Goal: Information Seeking & Learning: Learn about a topic

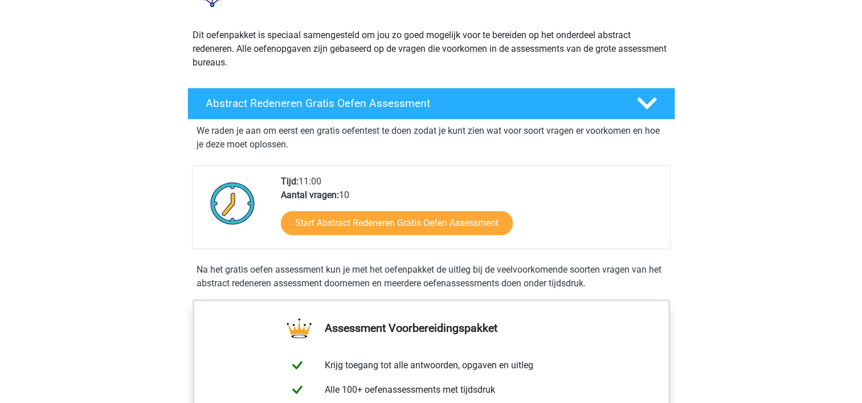
scroll to position [114, 0]
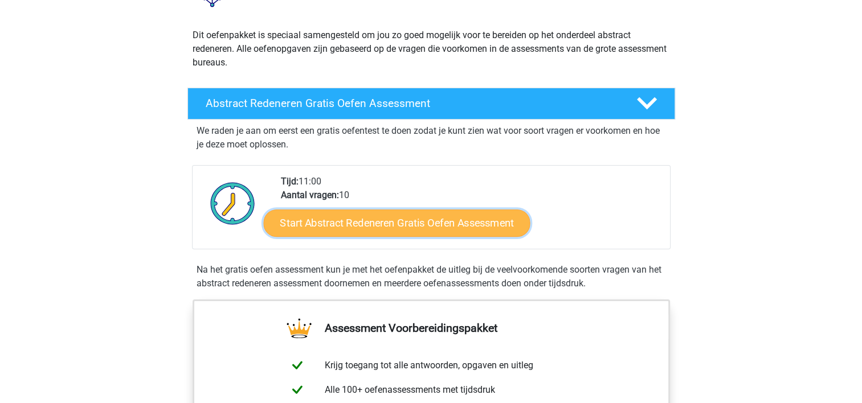
click at [387, 222] on link "Start Abstract Redeneren Gratis Oefen Assessment" at bounding box center [396, 222] width 267 height 27
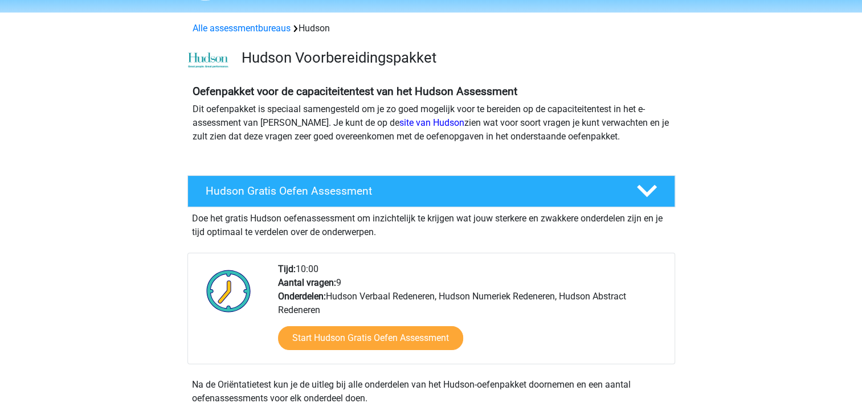
scroll to position [114, 0]
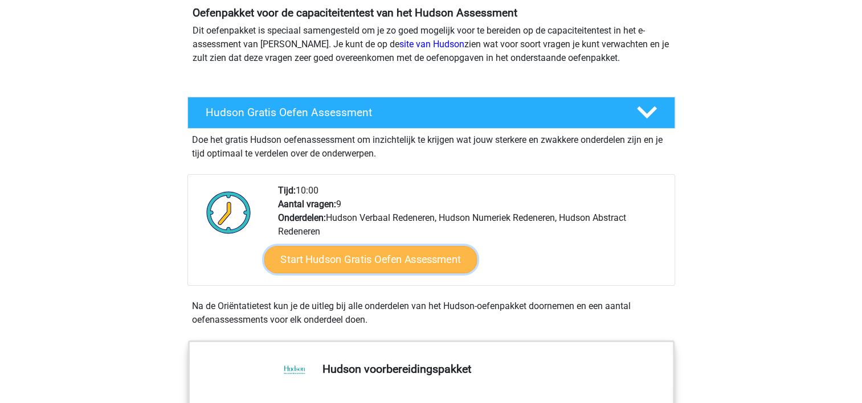
click at [402, 258] on link "Start Hudson Gratis Oefen Assessment" at bounding box center [370, 259] width 213 height 27
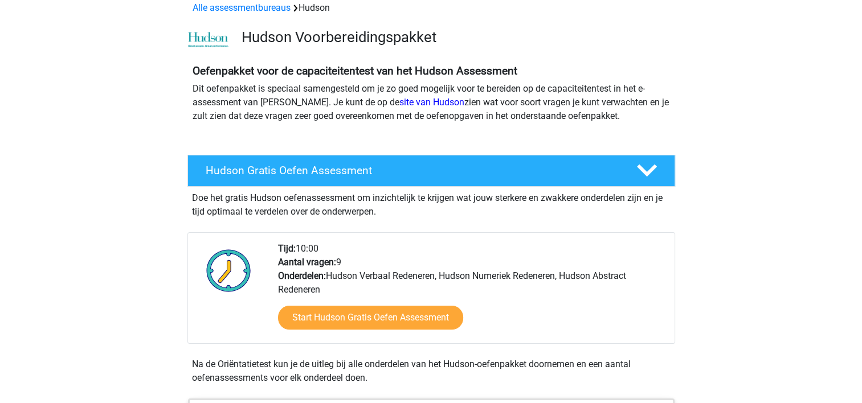
scroll to position [0, 0]
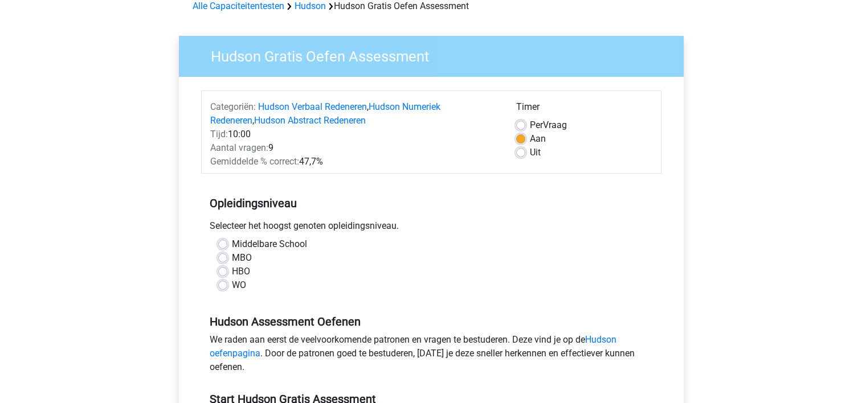
scroll to position [114, 0]
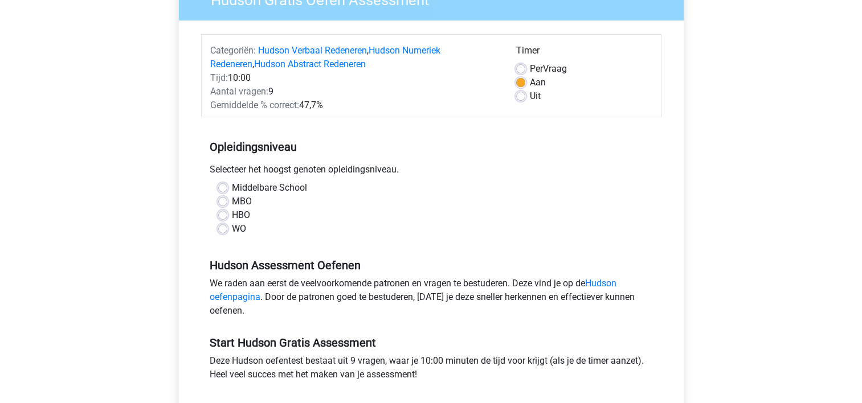
click at [232, 218] on label "HBO" at bounding box center [241, 216] width 18 height 14
click at [223, 218] on input "HBO" at bounding box center [222, 214] width 9 height 11
radio input "true"
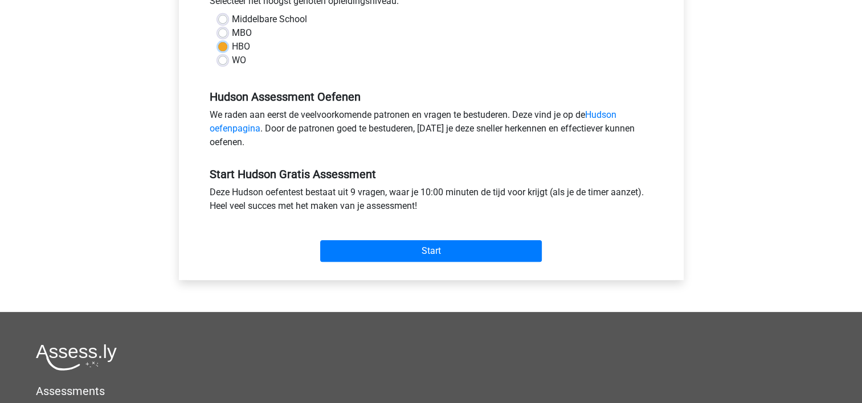
scroll to position [285, 0]
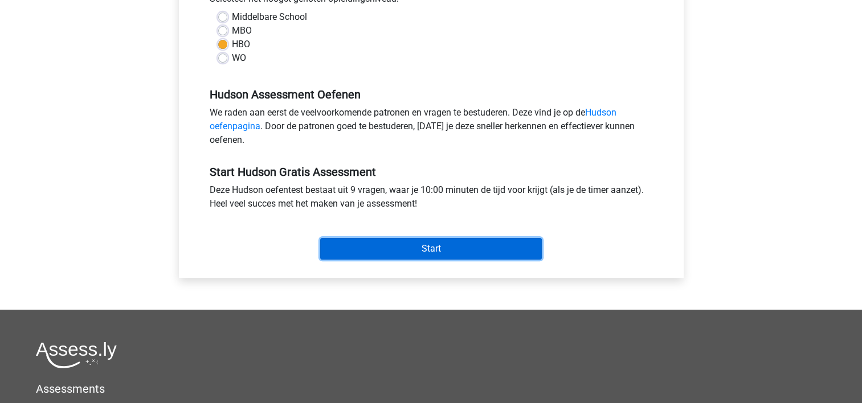
click at [397, 244] on input "Start" at bounding box center [431, 249] width 222 height 22
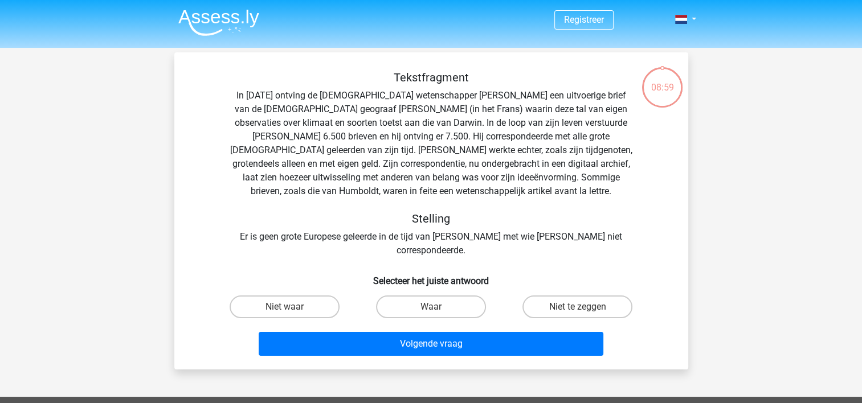
click at [568, 240] on div "Tekstfragment In 1839 ontving de Engelse wetenschapper Charles Darwin een uitvo…" at bounding box center [431, 164] width 477 height 187
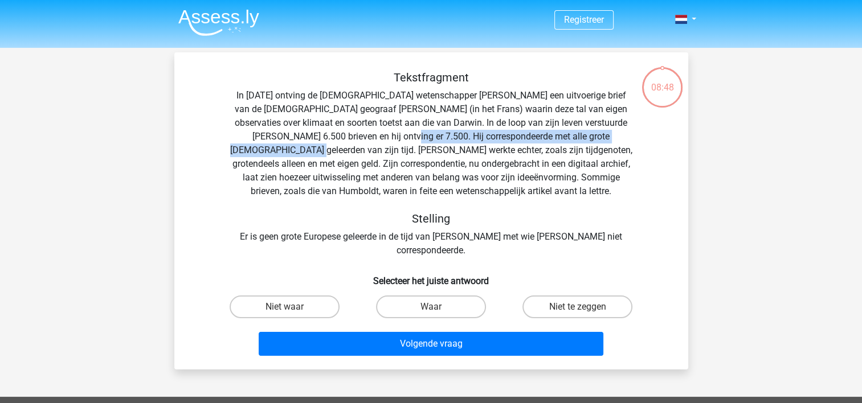
drag, startPoint x: 360, startPoint y: 136, endPoint x: 631, endPoint y: 139, distance: 271.8
click at [631, 139] on div "Tekstfragment In 1839 ontving de Engelse wetenschapper Charles Darwin een uitvo…" at bounding box center [431, 164] width 477 height 187
click at [298, 296] on label "Niet waar" at bounding box center [285, 307] width 110 height 23
click at [292, 307] on input "Niet waar" at bounding box center [287, 310] width 7 height 7
radio input "true"
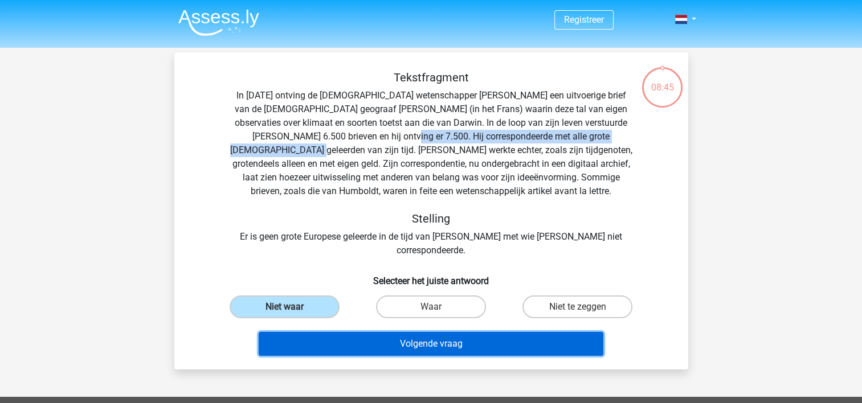
click at [446, 332] on button "Volgende vraag" at bounding box center [431, 344] width 345 height 24
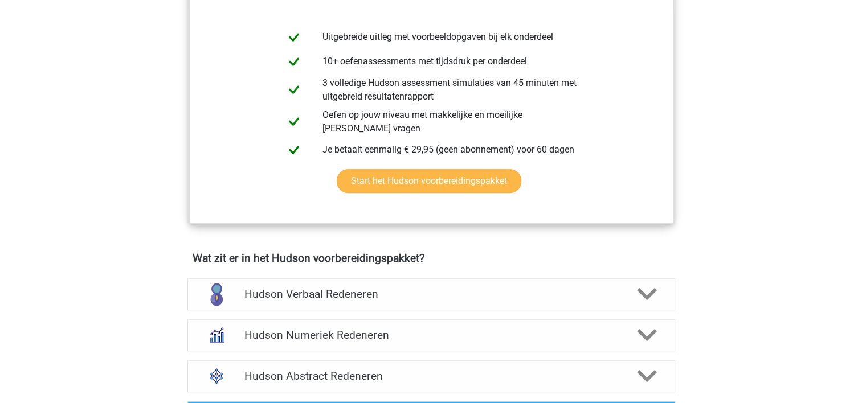
scroll to position [513, 0]
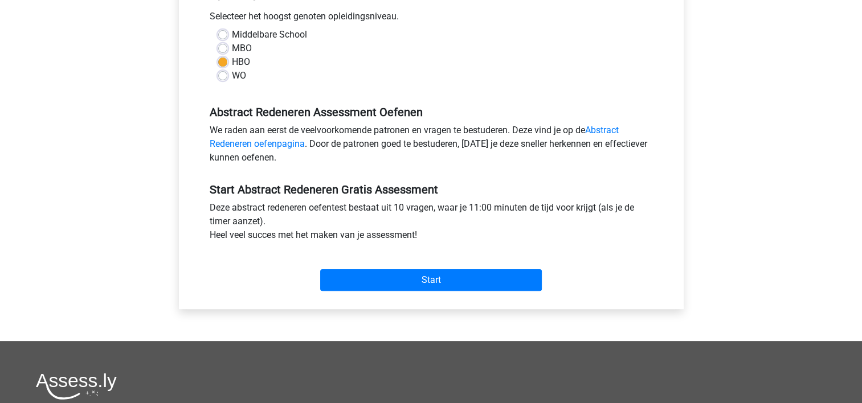
scroll to position [285, 0]
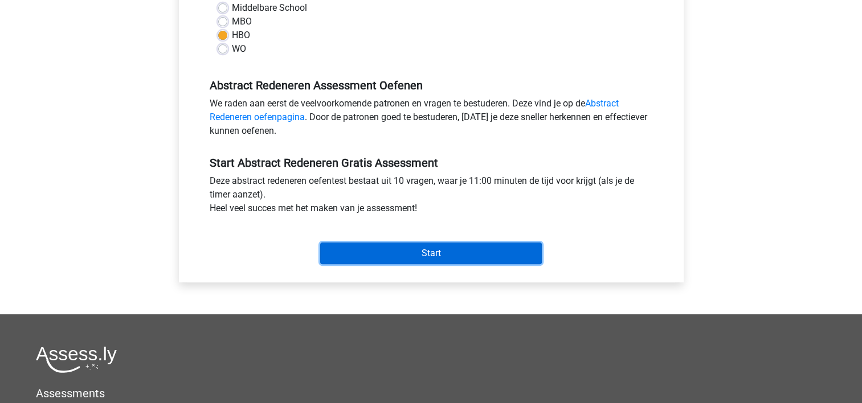
click at [400, 248] on input "Start" at bounding box center [431, 254] width 222 height 22
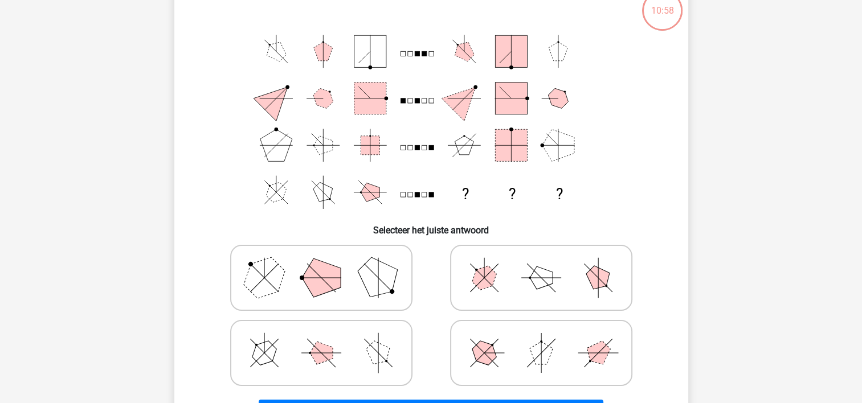
scroll to position [57, 0]
